Goal: Task Accomplishment & Management: Use online tool/utility

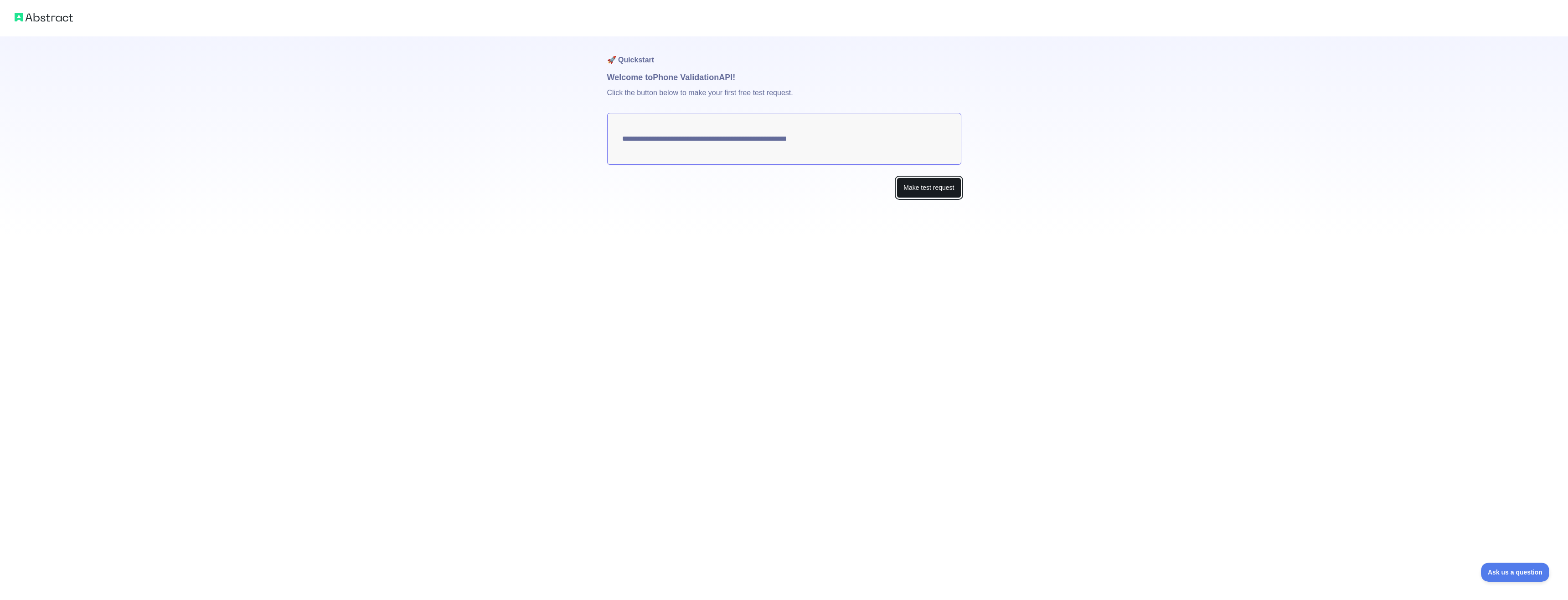
click at [924, 188] on button "Make test request" at bounding box center [928, 187] width 64 height 20
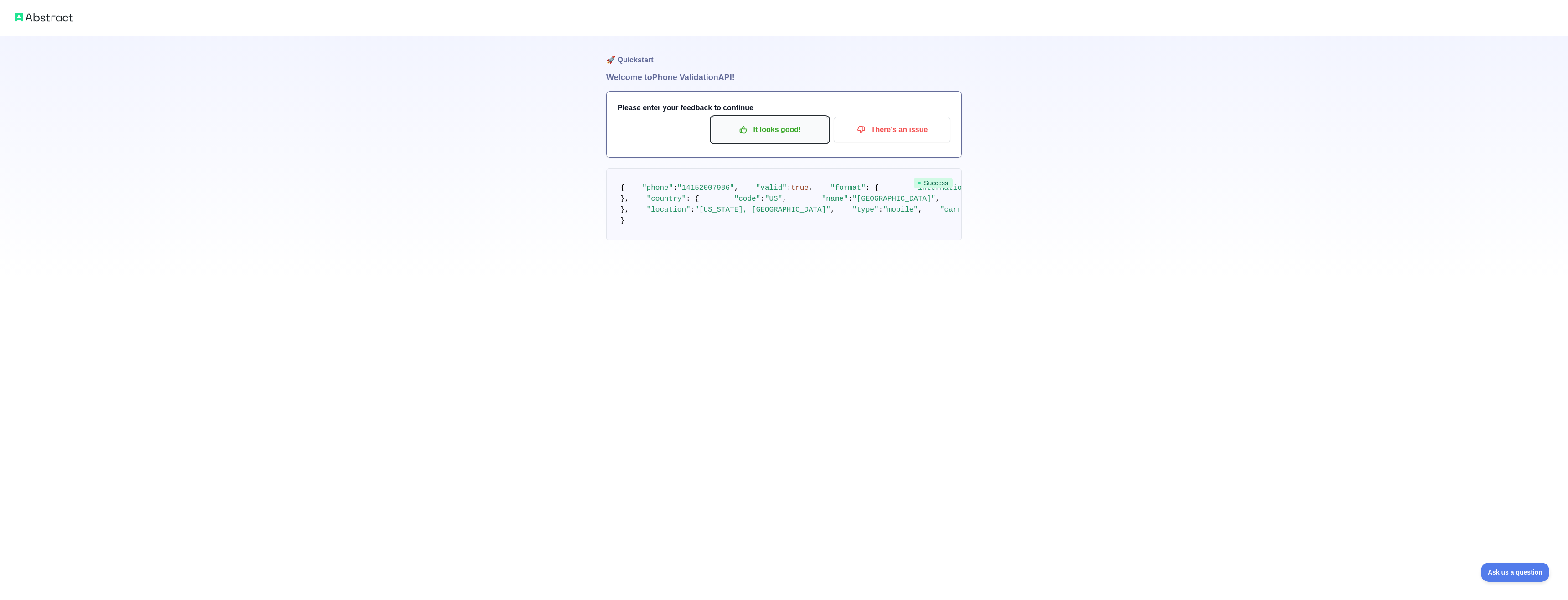
click at [764, 134] on p "It looks good!" at bounding box center [769, 130] width 103 height 16
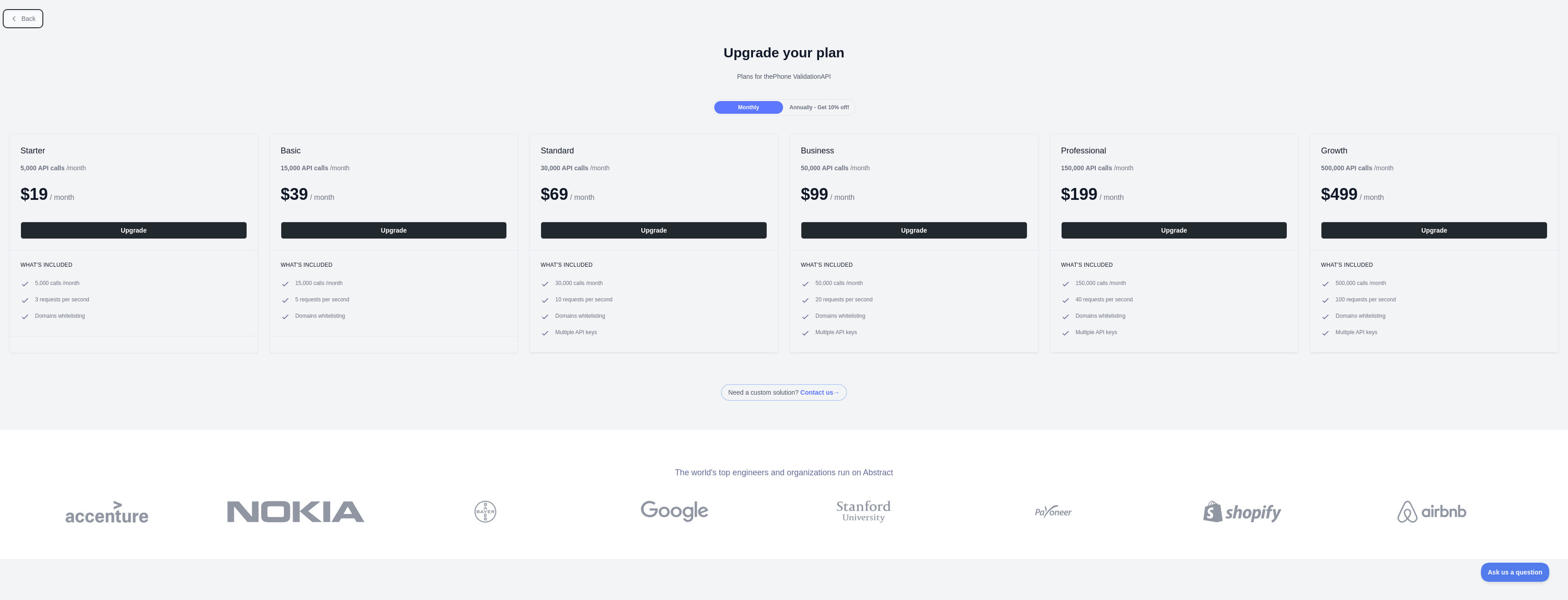
click at [19, 16] on button "Back" at bounding box center [23, 19] width 37 height 16
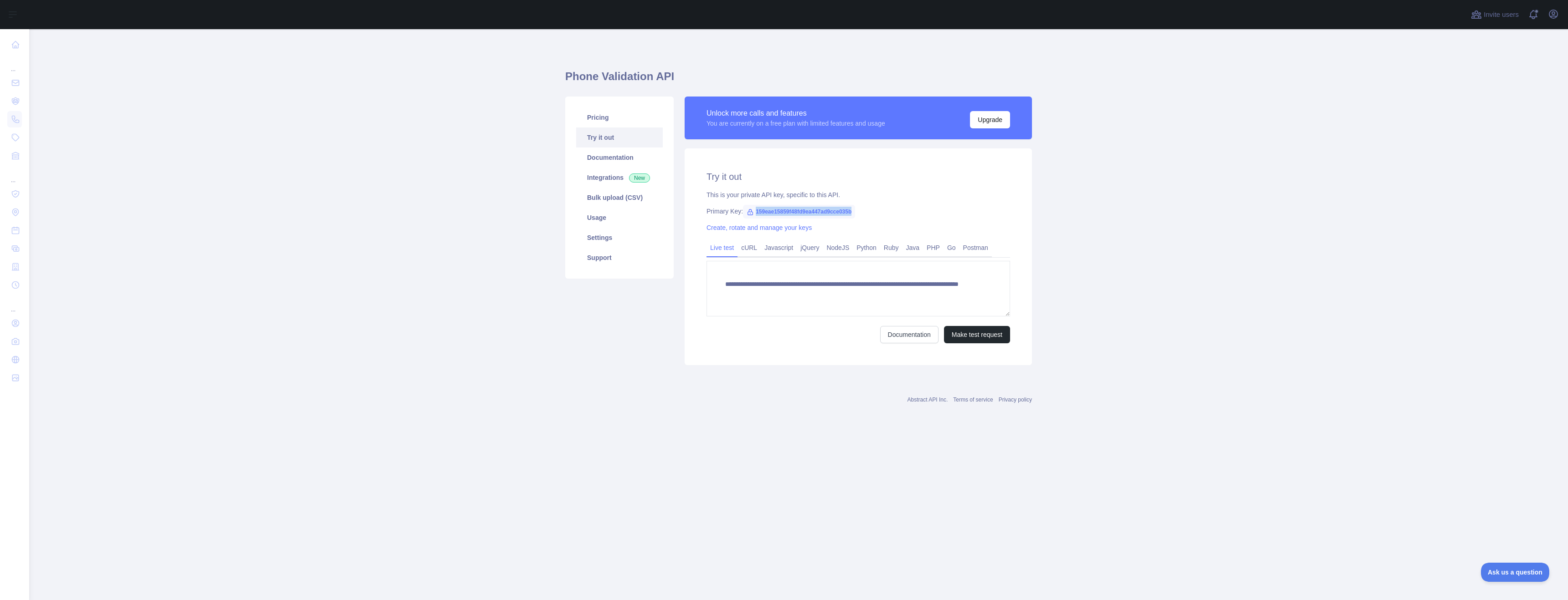
drag, startPoint x: 757, startPoint y: 210, endPoint x: 873, endPoint y: 216, distance: 116.2
click at [873, 216] on div "**********" at bounding box center [858, 256] width 348 height 216
copy span "159eae15859f48fd9ea447ad9cce035b"
